Goal: Communication & Community: Answer question/provide support

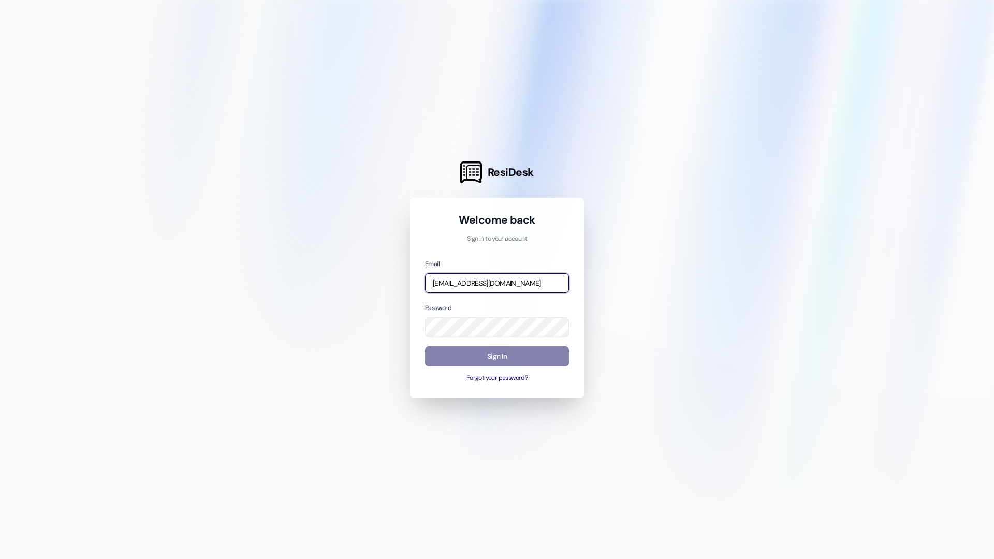
click at [355, 279] on input "jarnold@wayfareapartments.com" at bounding box center [497, 283] width 144 height 20
type input "thalya@wayfareapartments.com"
click at [355, 316] on div "Password" at bounding box center [497, 319] width 144 height 35
click at [355, 354] on button "Sign In" at bounding box center [497, 356] width 144 height 20
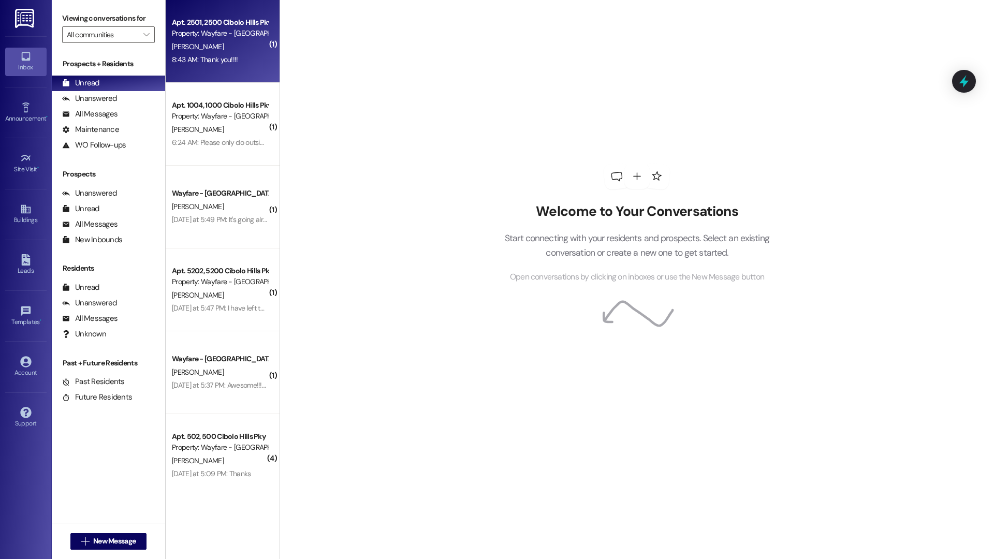
click at [183, 62] on div "8:43 AM: Thank you!!!! 8:43 AM: Thank you!!!!" at bounding box center [205, 59] width 66 height 9
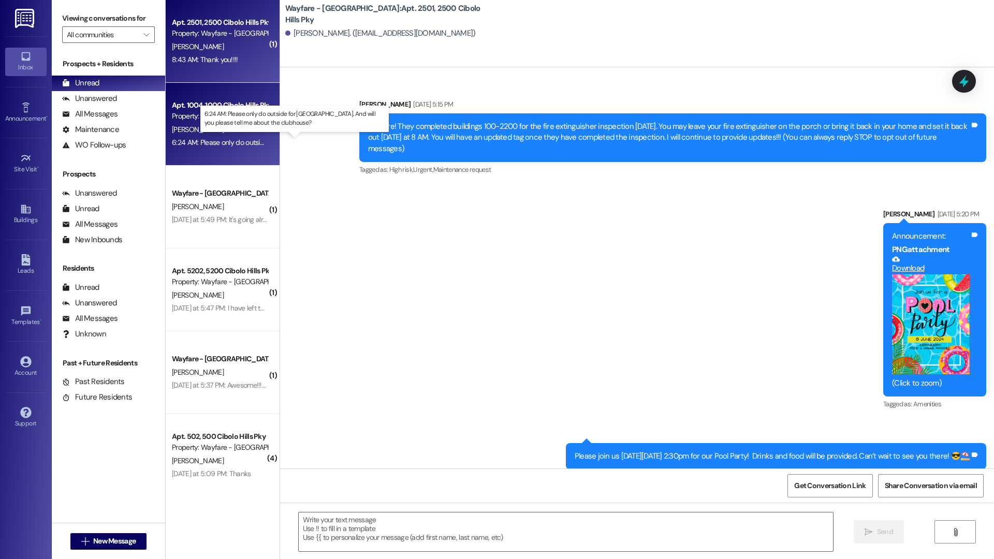
scroll to position [23615, 0]
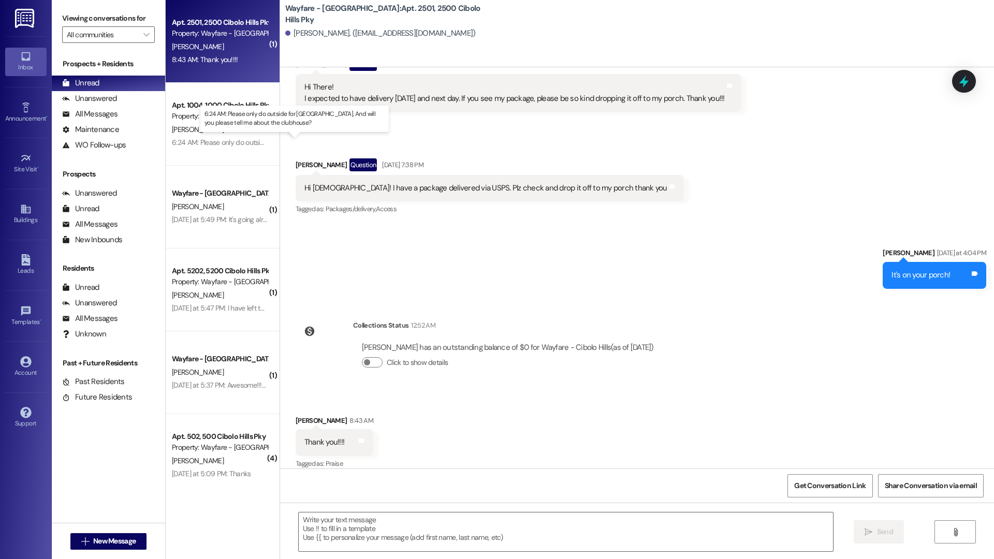
click at [194, 140] on div "6:24 AM: Please only do outside for us. And will you please tell me about the c…" at bounding box center [333, 142] width 322 height 9
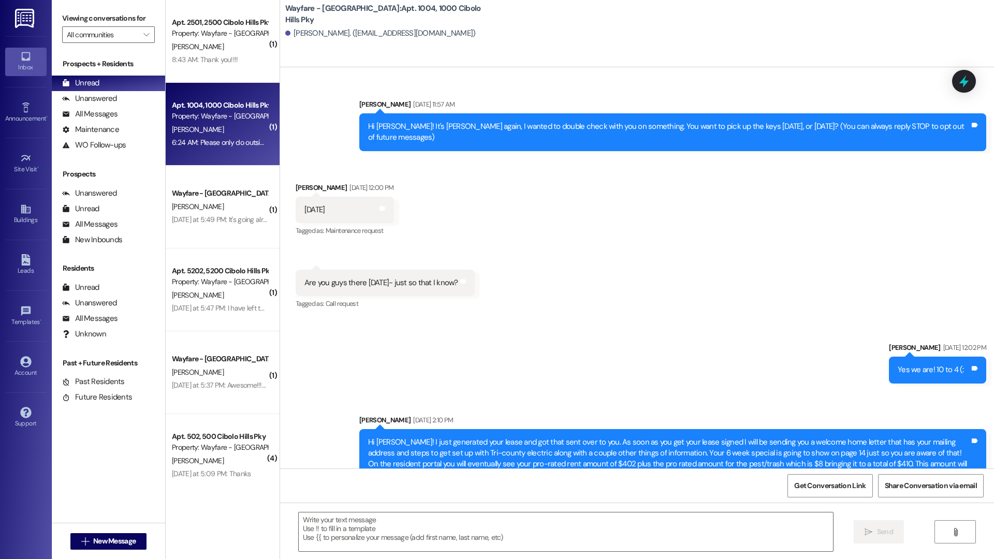
scroll to position [29694, 0]
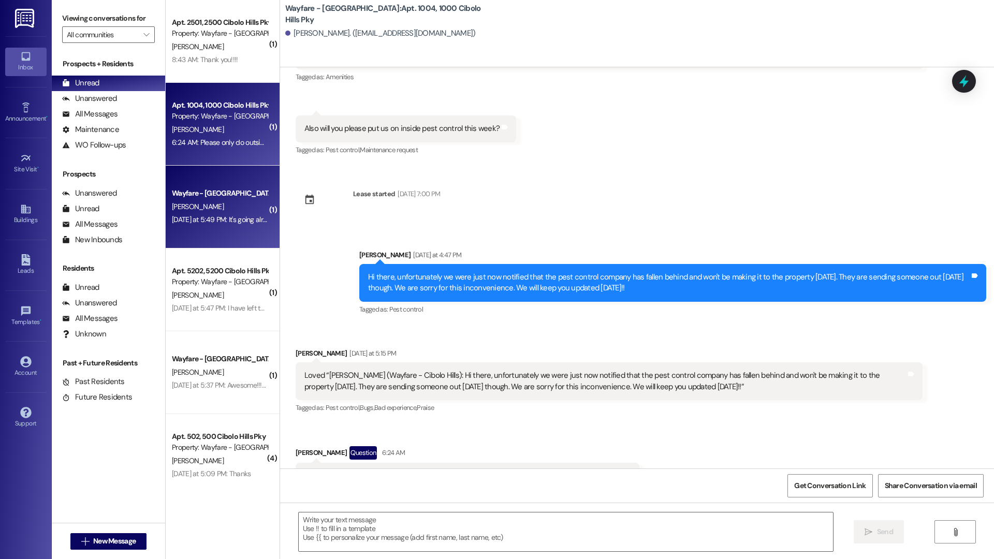
click at [171, 225] on div "Yesterday at 5:49 PM: It's going alright. I like the neighborhood I'm looking a…" at bounding box center [220, 219] width 98 height 13
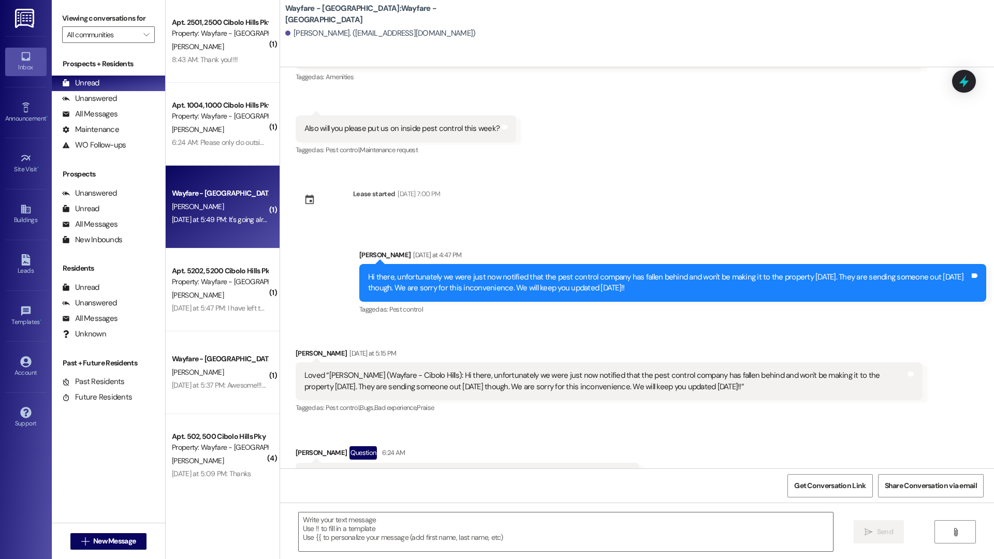
scroll to position [0, 0]
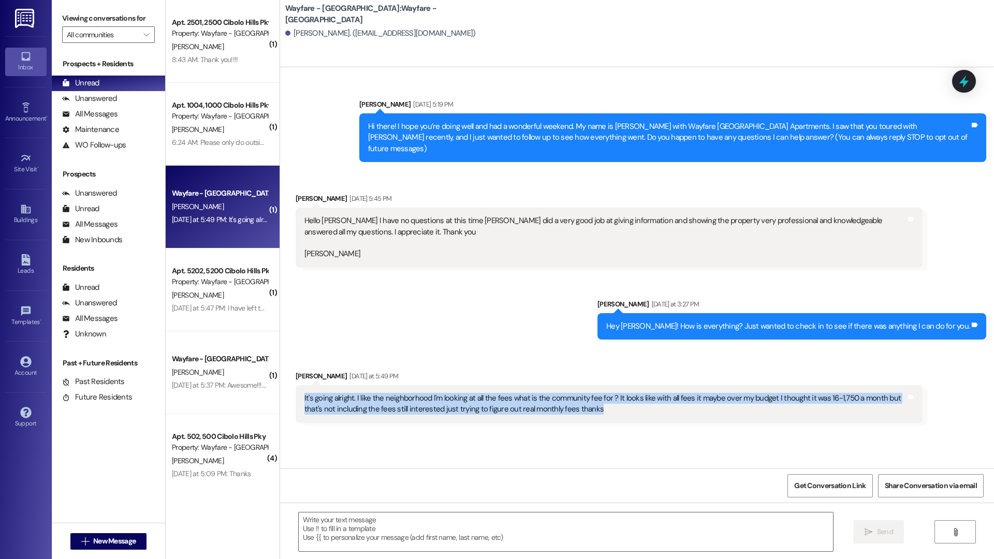
drag, startPoint x: 581, startPoint y: 398, endPoint x: 290, endPoint y: 389, distance: 290.5
click at [296, 389] on div "It's going alright. I like the neighborhood I'm looking at all the fees what is…" at bounding box center [609, 404] width 627 height 38
copy div "It's going alright. I like the neighborhood I'm looking at all the fees what is…"
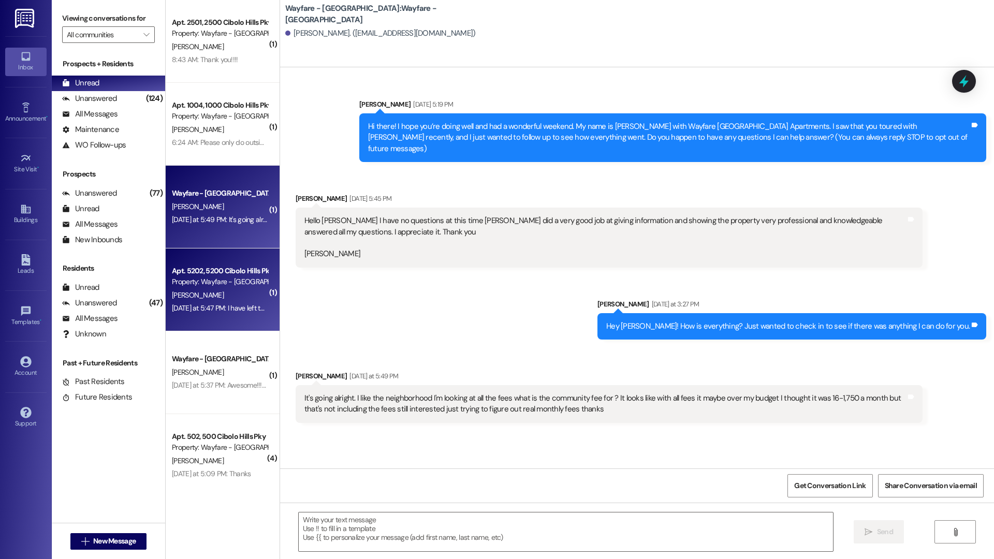
click at [196, 274] on div "Apt. 5202, 5200 Cibolo Hills Pky" at bounding box center [220, 270] width 96 height 11
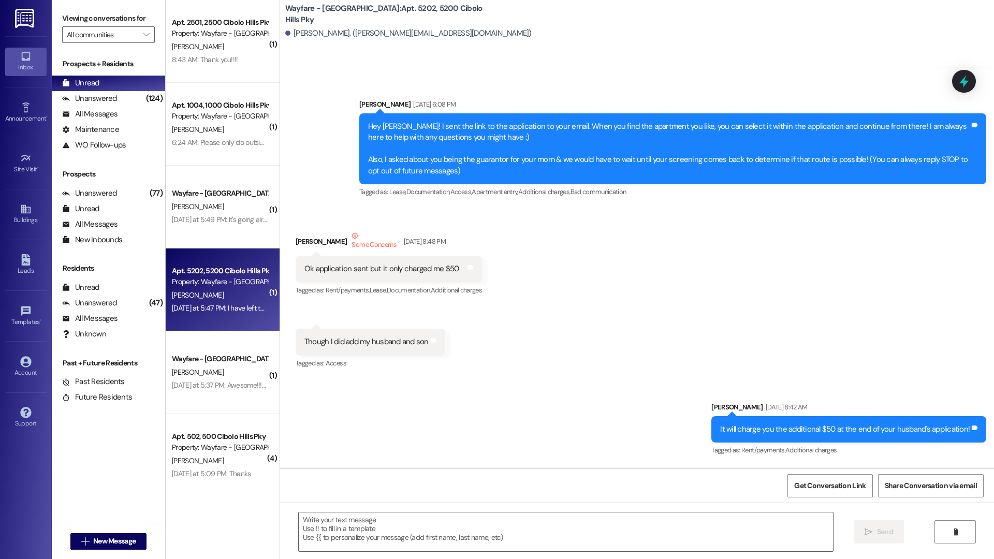
scroll to position [35012, 0]
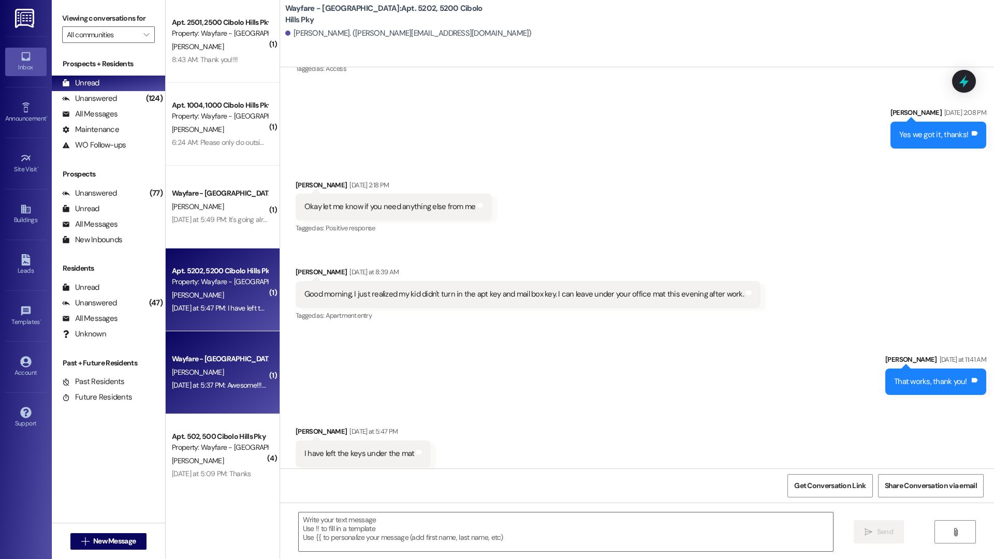
click at [212, 356] on div "Wayfare - Cibolo Hills Prospect" at bounding box center [220, 358] width 96 height 11
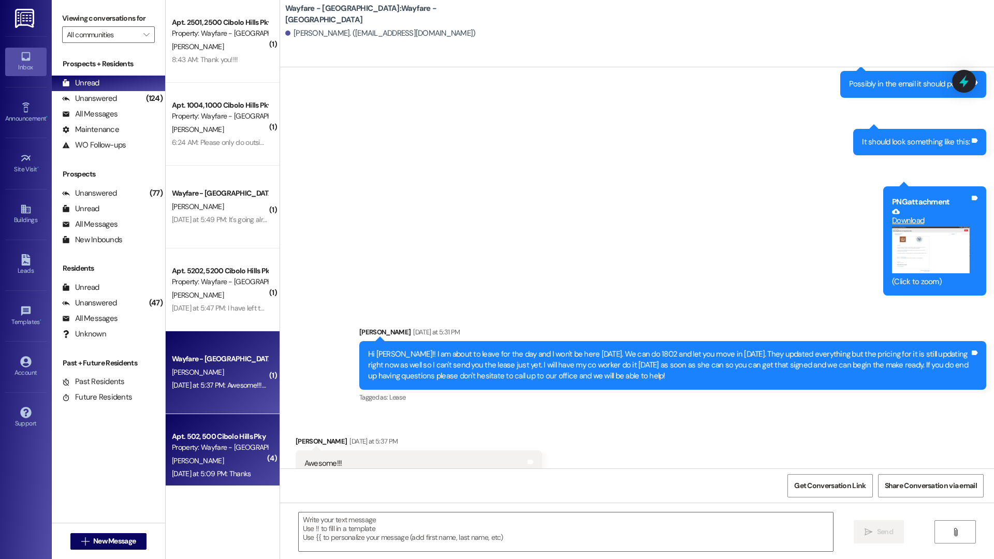
scroll to position [1102, 0]
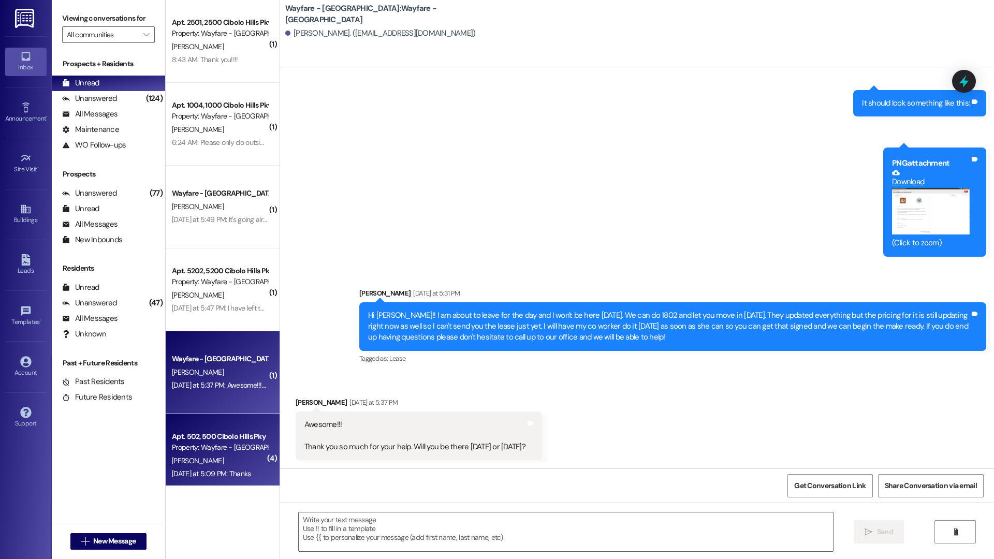
click at [223, 412] on div "[PERSON_NAME]" at bounding box center [220, 460] width 98 height 13
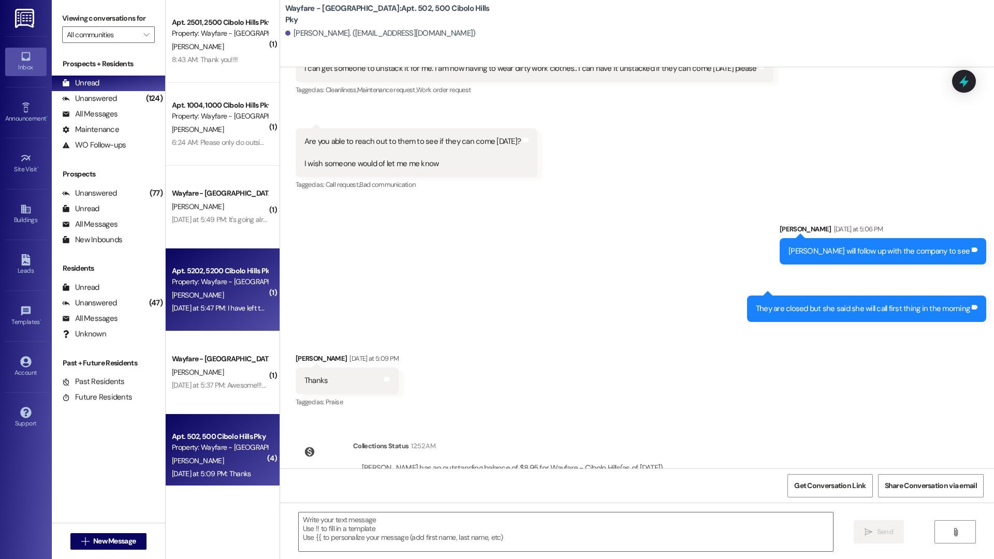
scroll to position [11, 0]
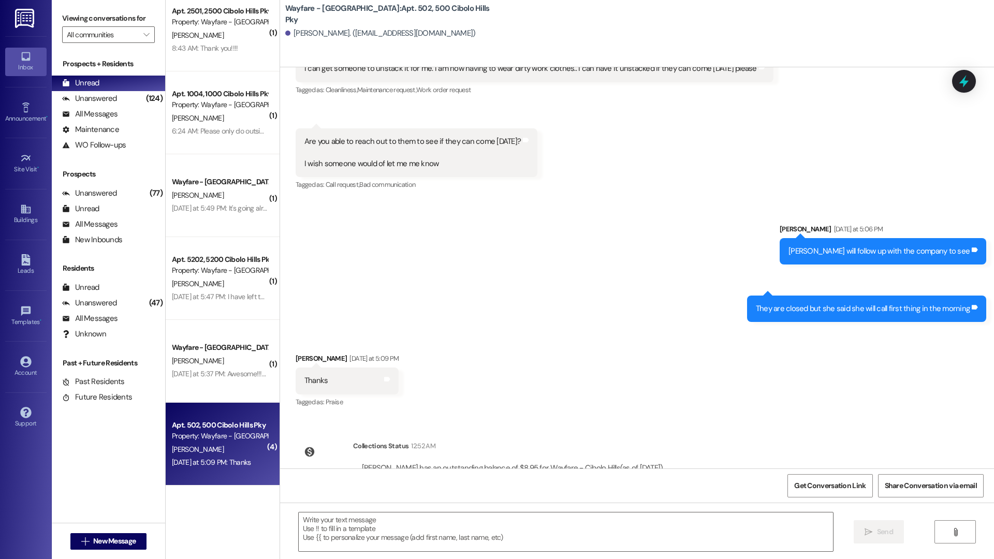
click at [355, 412] on div " Send " at bounding box center [637, 542] width 714 height 78
click at [355, 412] on textarea at bounding box center [566, 531] width 534 height 39
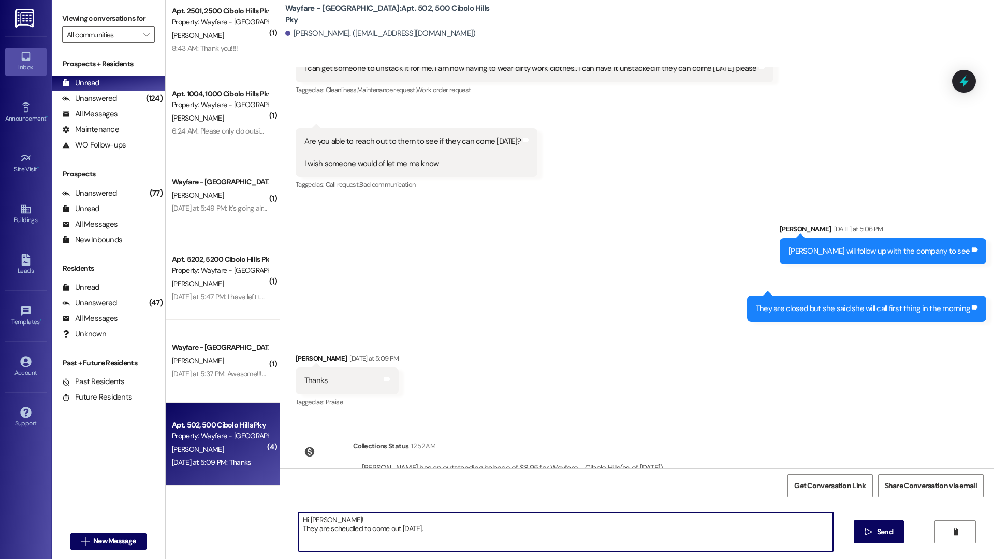
type textarea "Hi Faith! They are scheudled to come out tomorrow. I"
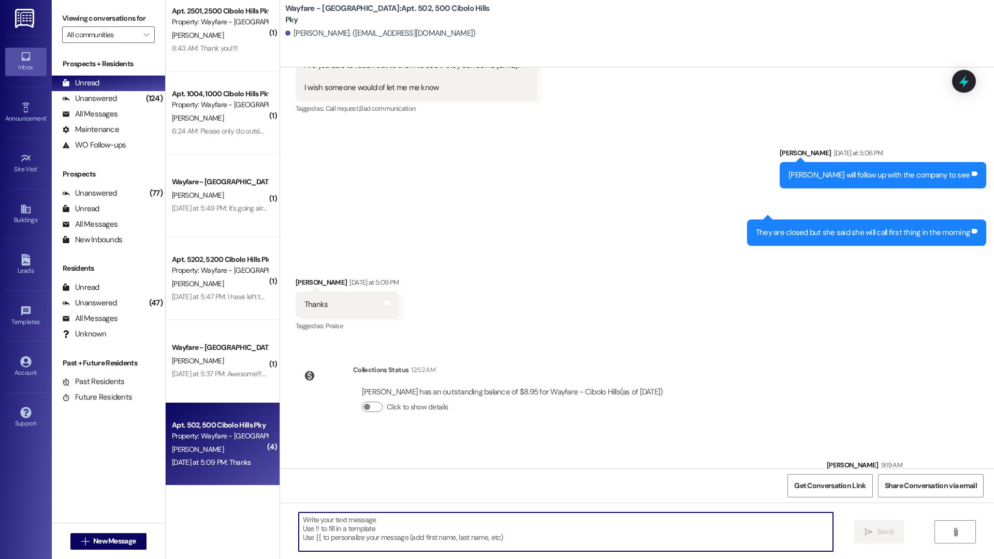
scroll to position [42789, 0]
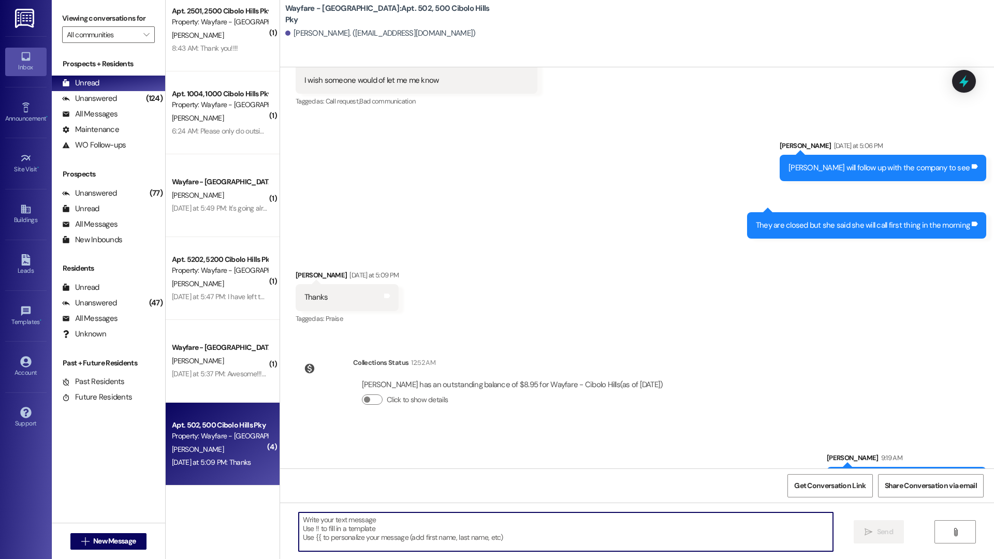
click at [355, 412] on div " Send " at bounding box center [637, 542] width 714 height 78
click at [355, 412] on textarea at bounding box center [566, 531] width 534 height 39
type textarea "scheduled *We"
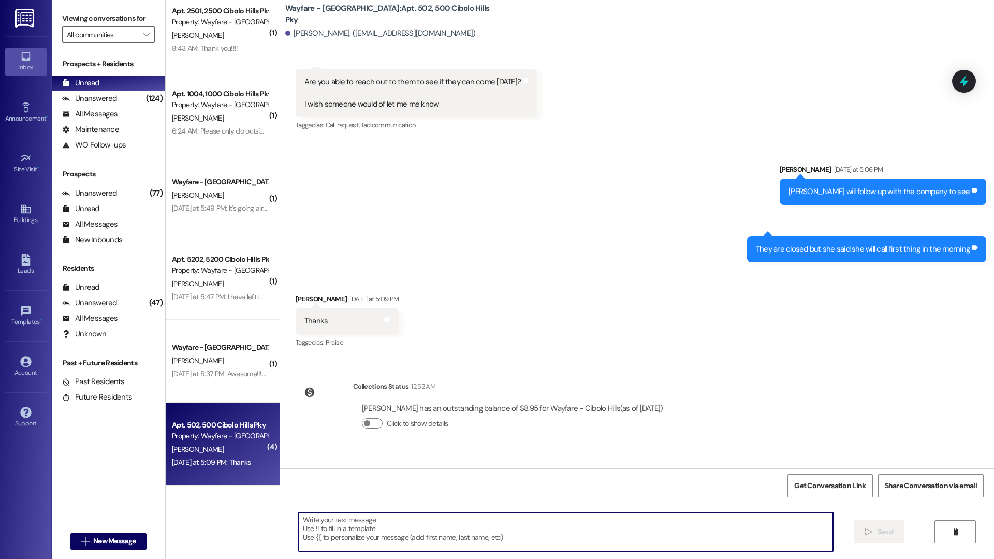
scroll to position [42861, 0]
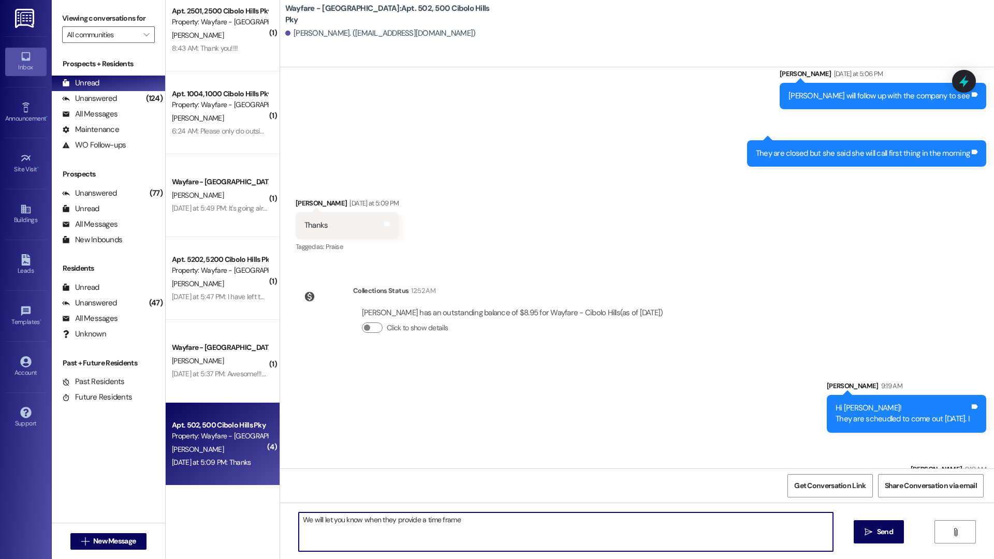
type textarea "We will let you know when they provide a time frame."
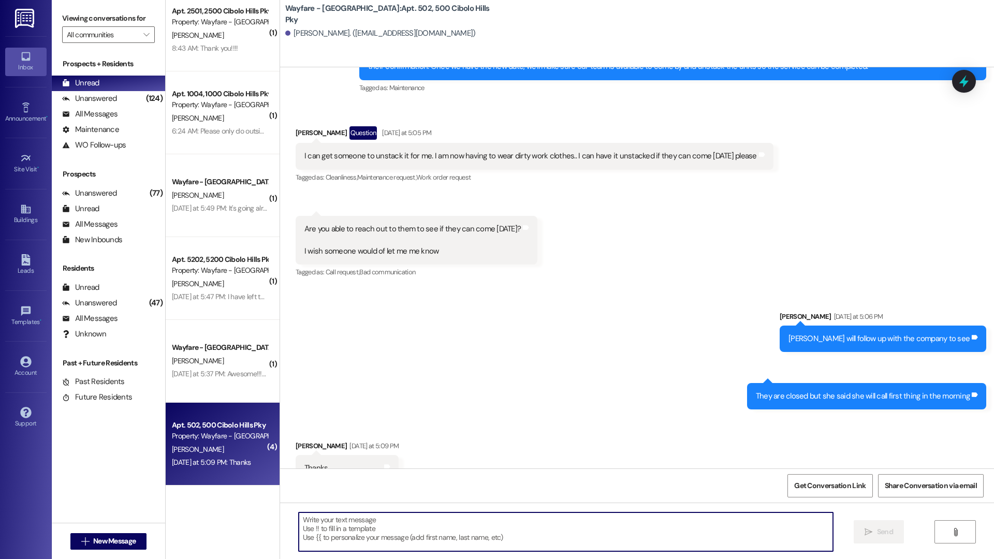
scroll to position [42610, 0]
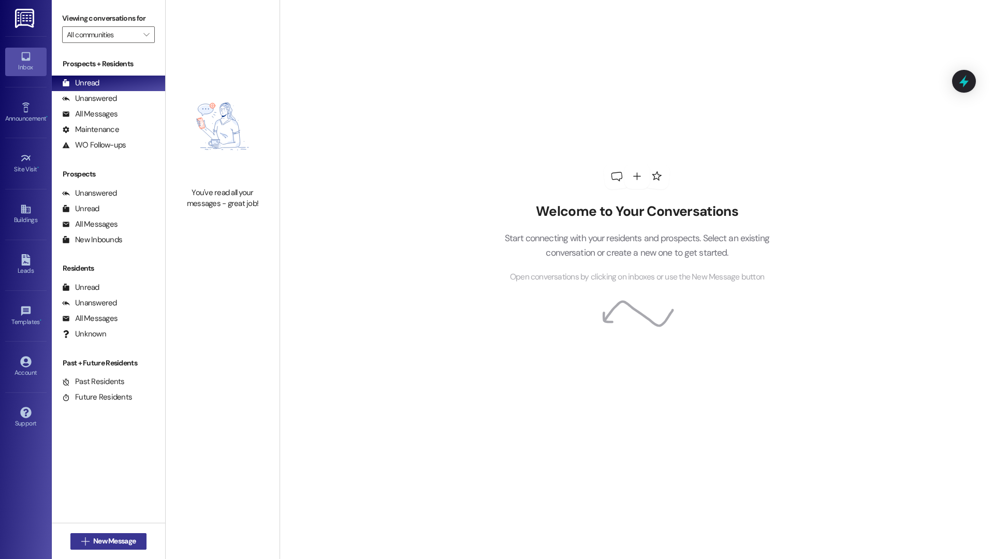
click at [136, 549] on button " New Message" at bounding box center [108, 541] width 77 height 17
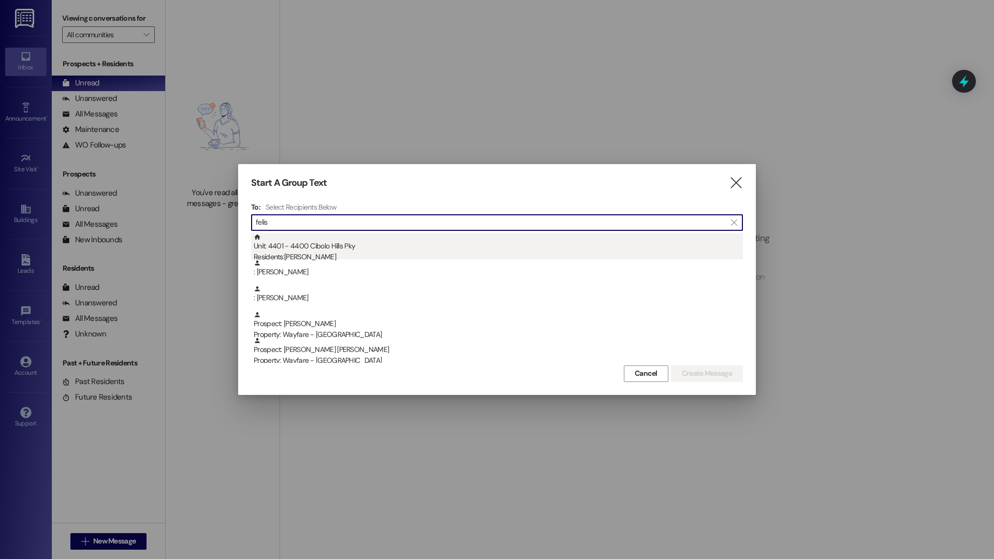
type input "felis"
click at [361, 252] on div "Residents: Felisia Johnson" at bounding box center [498, 257] width 489 height 11
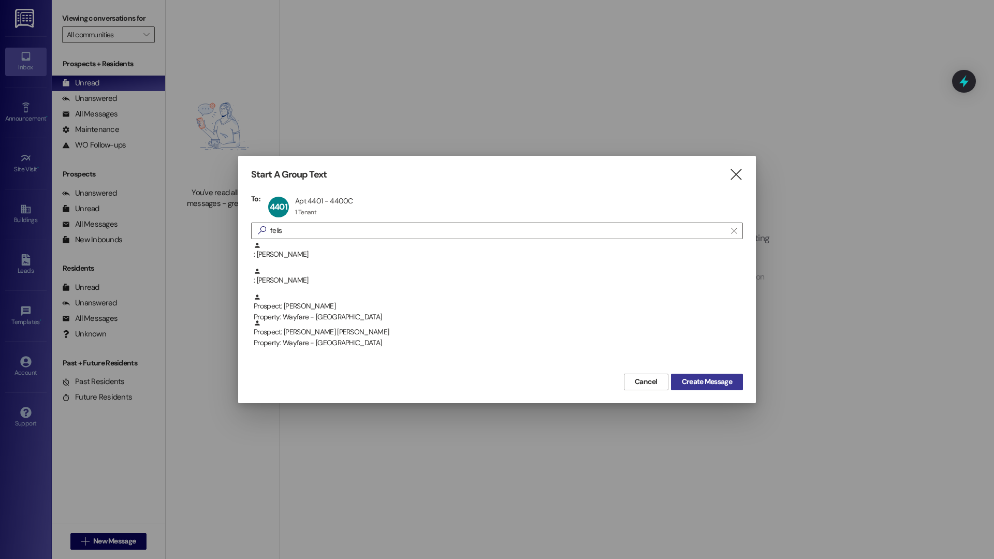
click at [707, 386] on span "Create Message" at bounding box center [707, 381] width 50 height 11
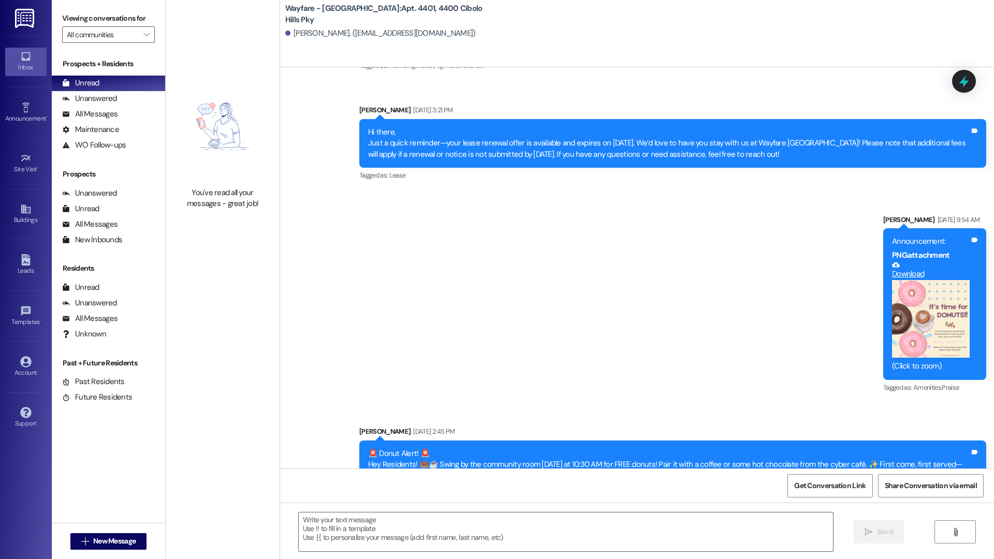
scroll to position [14228, 0]
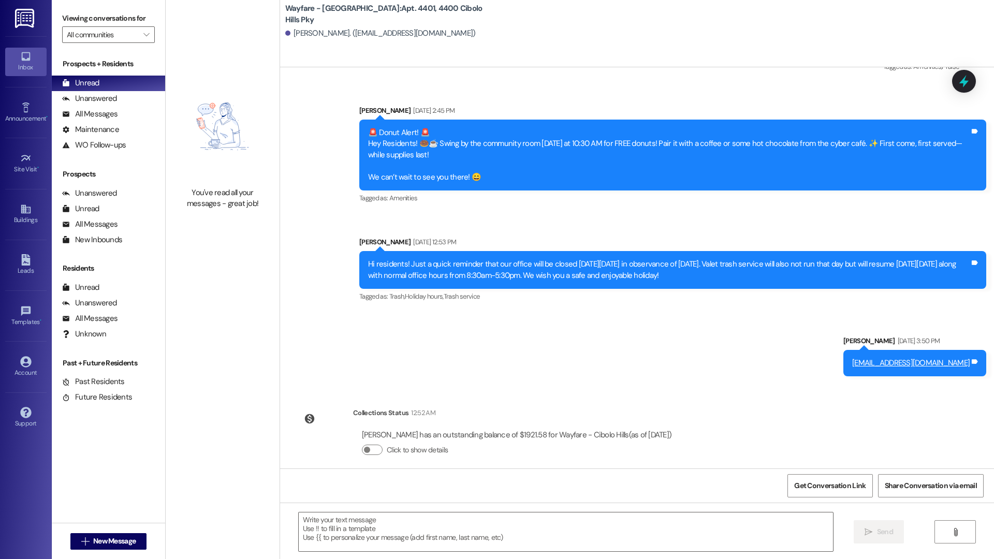
click at [411, 552] on div " Send " at bounding box center [637, 542] width 714 height 78
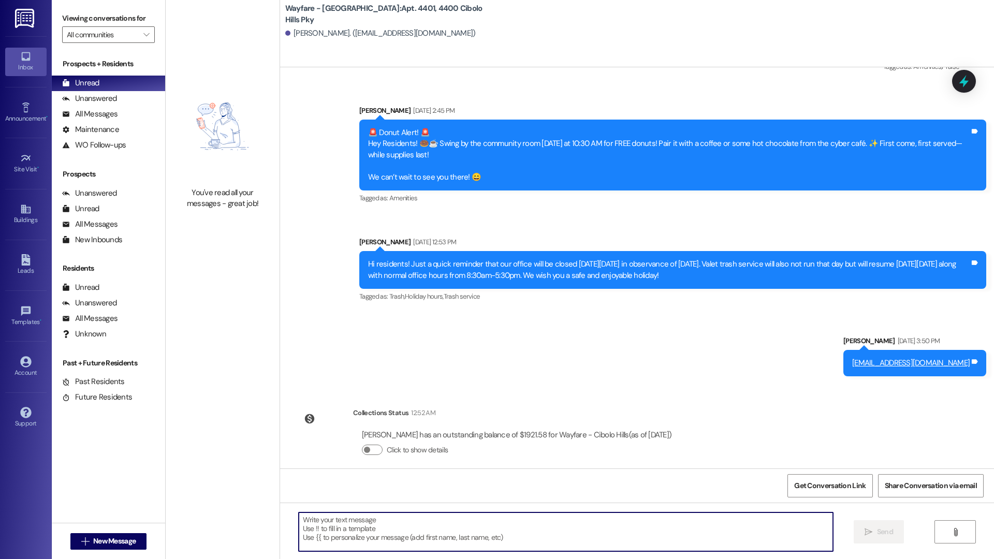
click at [419, 542] on textarea at bounding box center [566, 531] width 534 height 39
type textarea "Hi Felicia!"
drag, startPoint x: 338, startPoint y: 528, endPoint x: 268, endPoint y: 516, distance: 72.0
click at [268, 516] on div "You've read all your messages - great job! Wayfare - Cibolo Hills: Apt. 4401, 4…" at bounding box center [580, 279] width 828 height 559
click at [971, 534] on button "" at bounding box center [954, 531] width 41 height 23
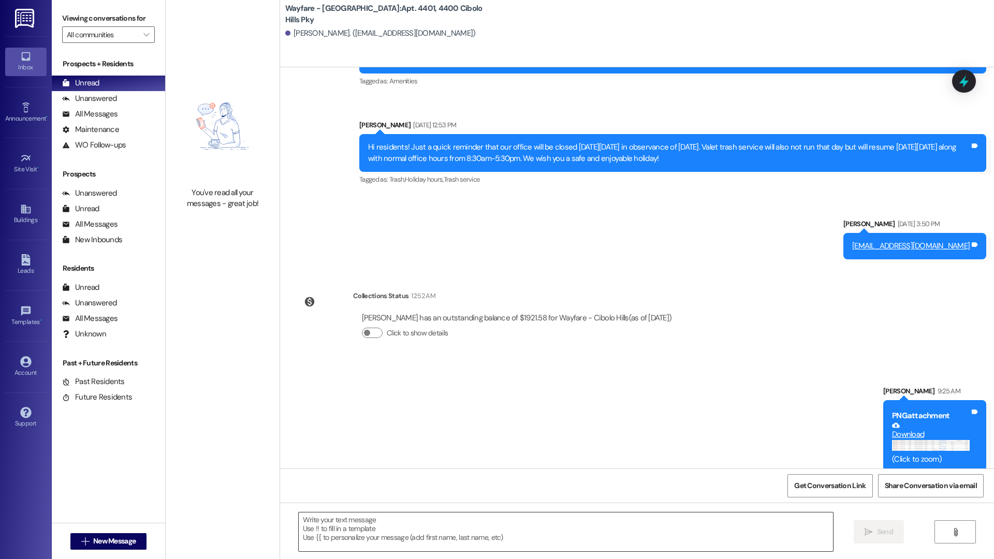
scroll to position [14346, 0]
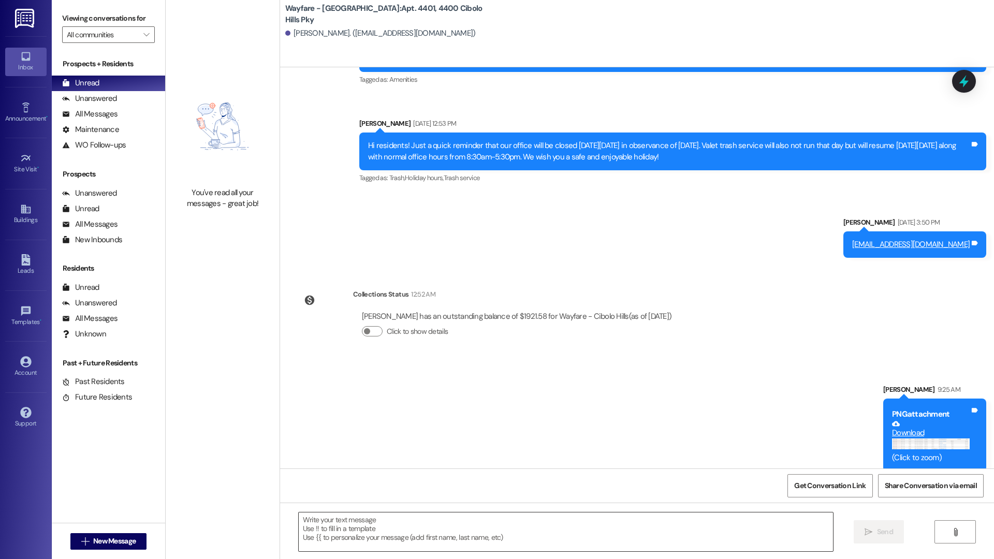
click at [569, 516] on textarea at bounding box center [566, 531] width 534 height 39
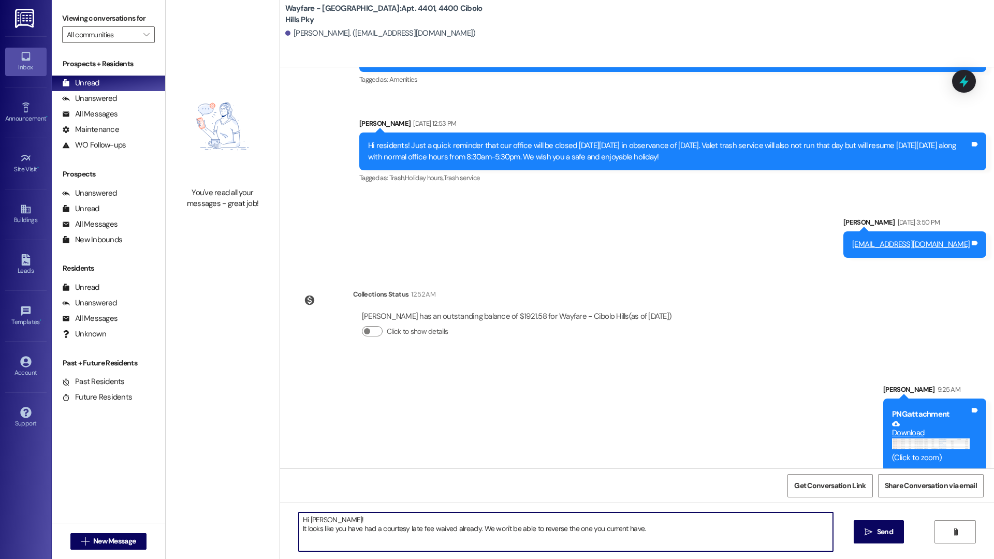
click at [665, 528] on textarea "Hi Felisia! It looks like you have had a courtesy late fee waived already. We w…" at bounding box center [566, 531] width 534 height 39
type textarea "Hi Felisia! It looks like you have had a courtesy late fee waived already. We w…"
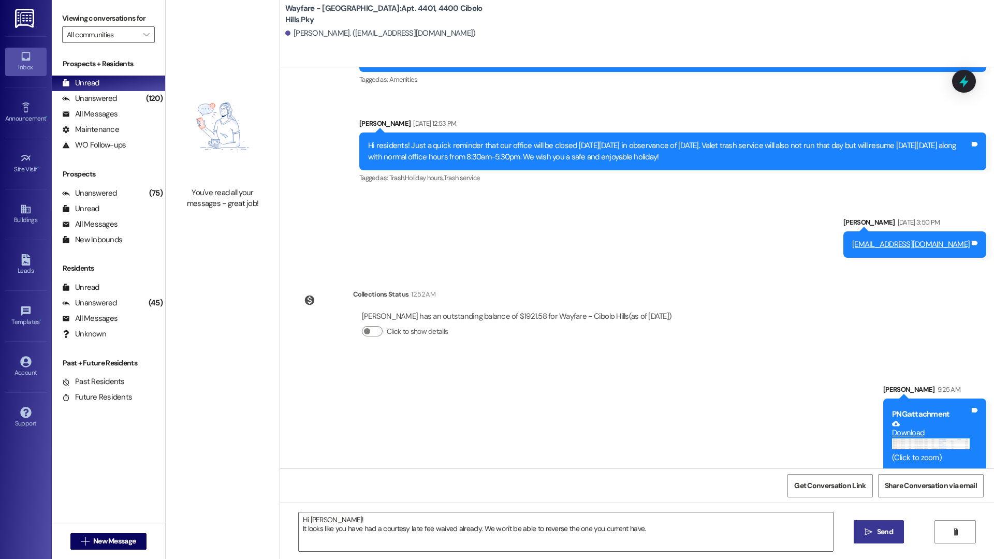
click at [857, 534] on button " Send" at bounding box center [878, 531] width 50 height 23
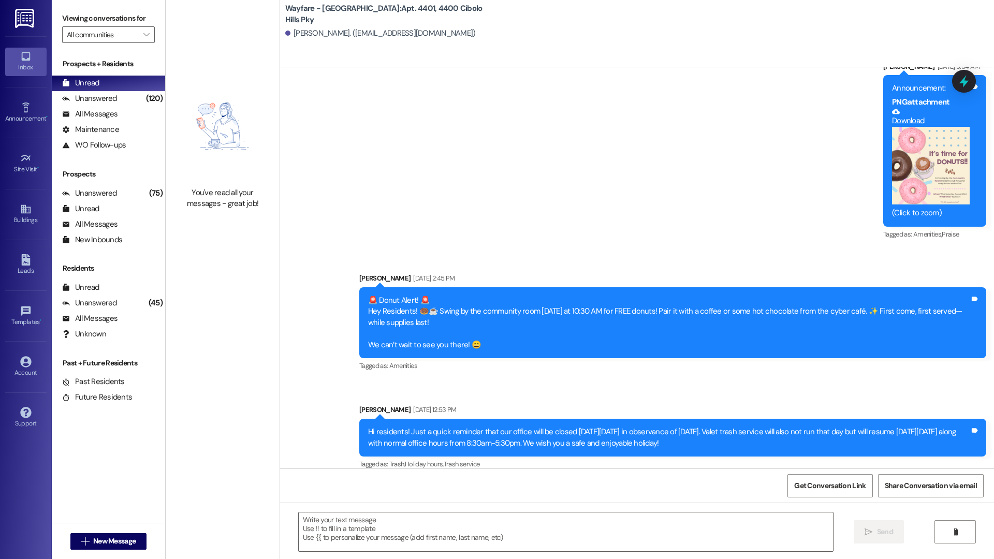
scroll to position [14429, 0]
